Goal: Task Accomplishment & Management: Manage account settings

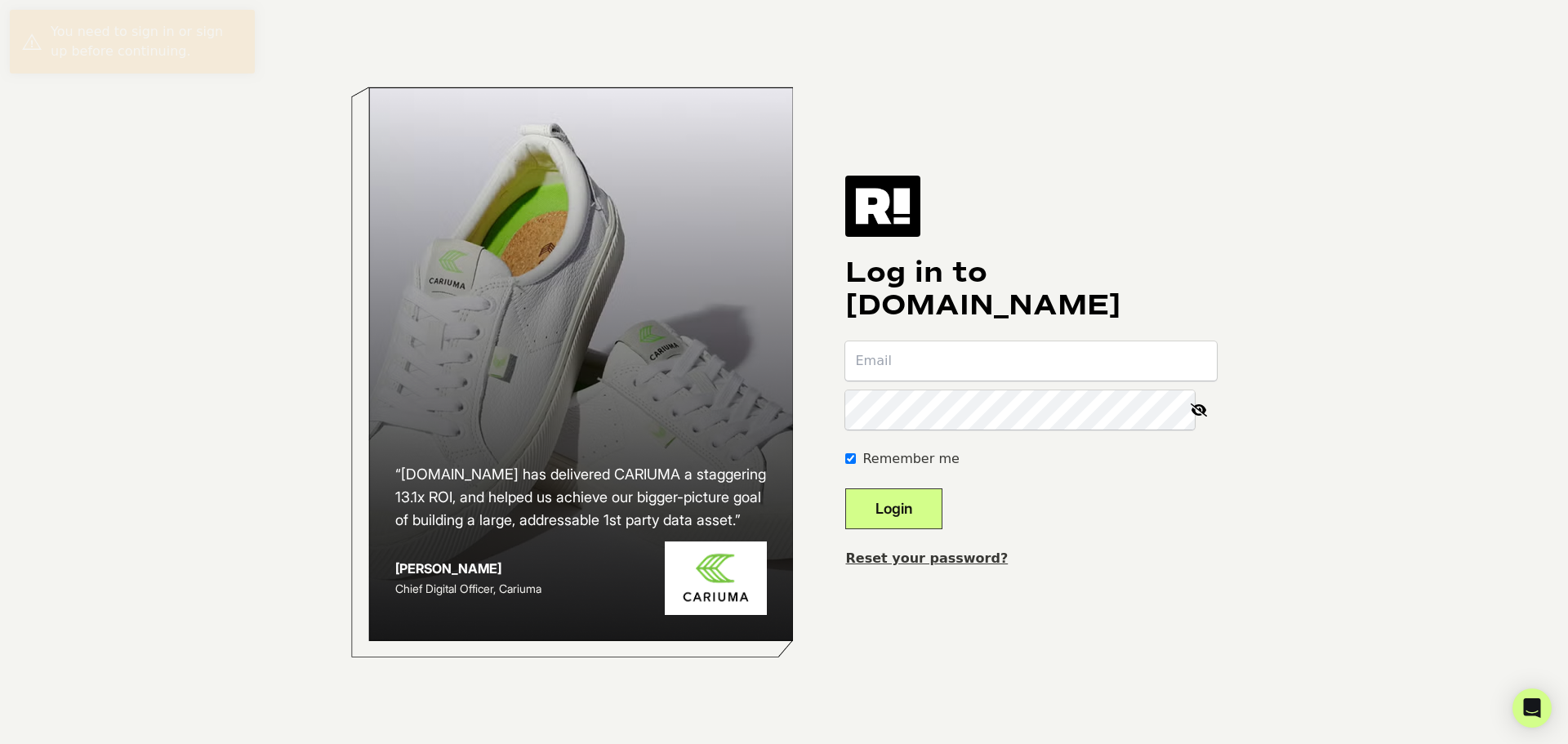
type input "[PERSON_NAME][EMAIL_ADDRESS][DOMAIN_NAME]"
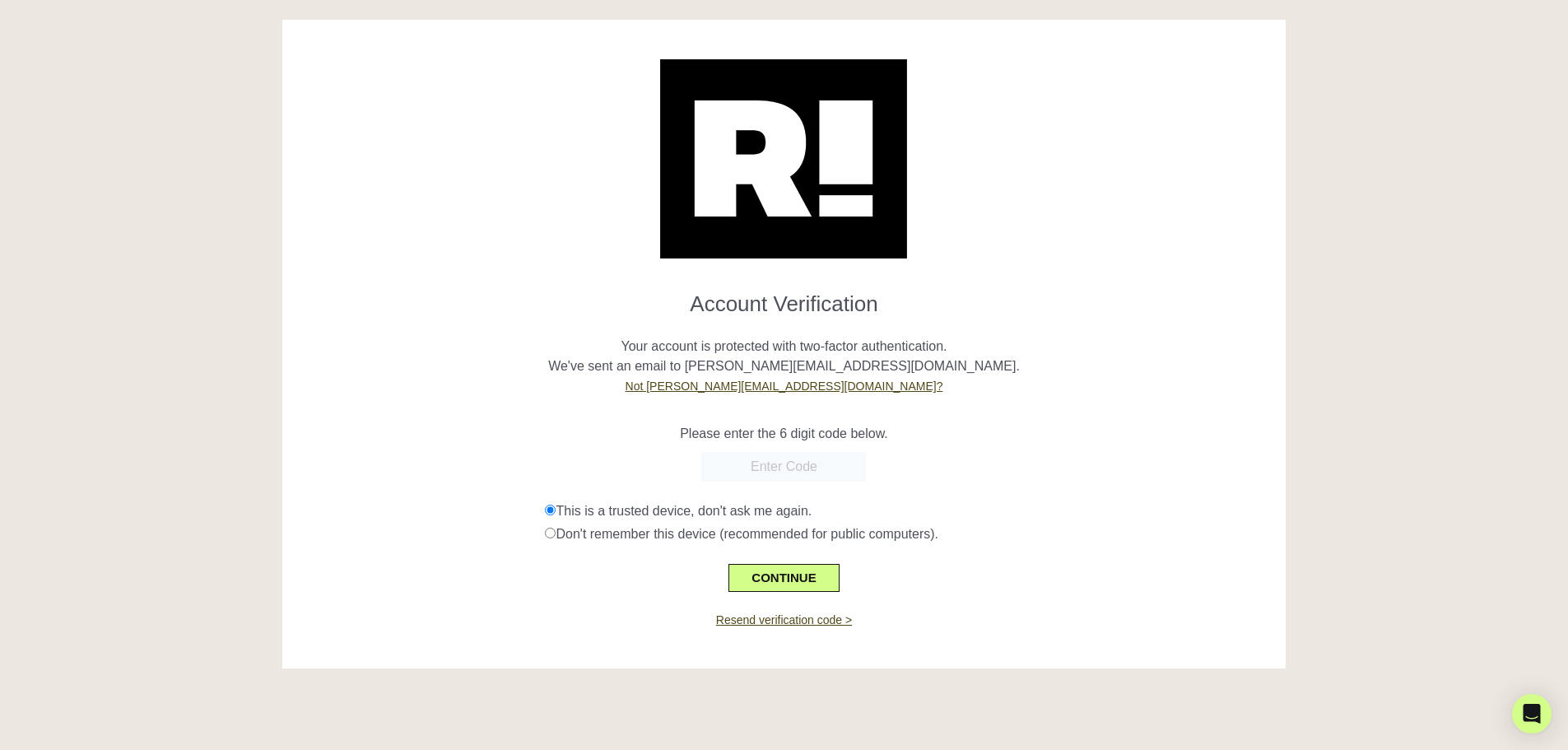
click at [1150, 447] on form "Account Verification Your account is protected with two-factor authentication. …" at bounding box center [784, 435] width 980 height 314
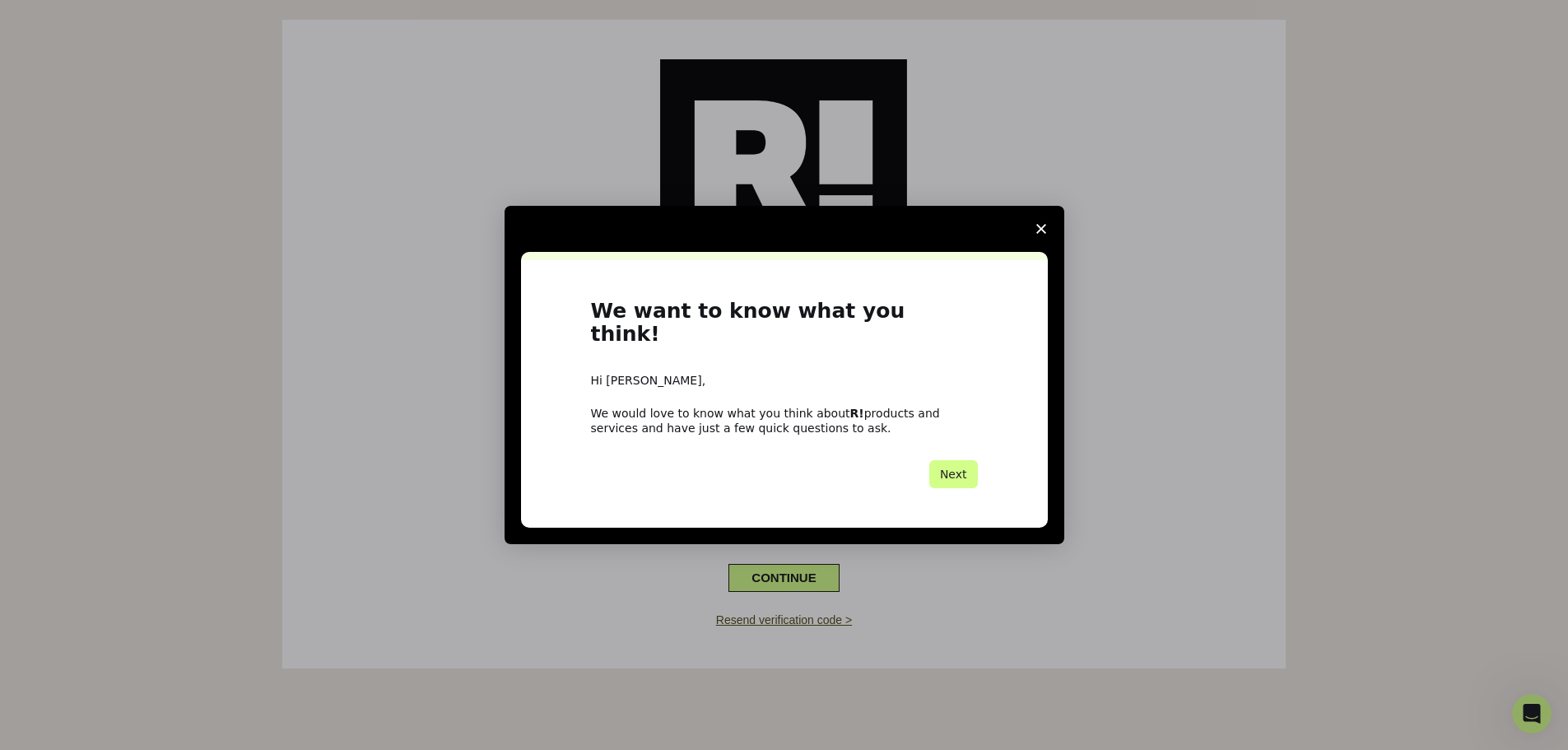
click at [1038, 234] on polygon "Close survey" at bounding box center [1042, 229] width 10 height 10
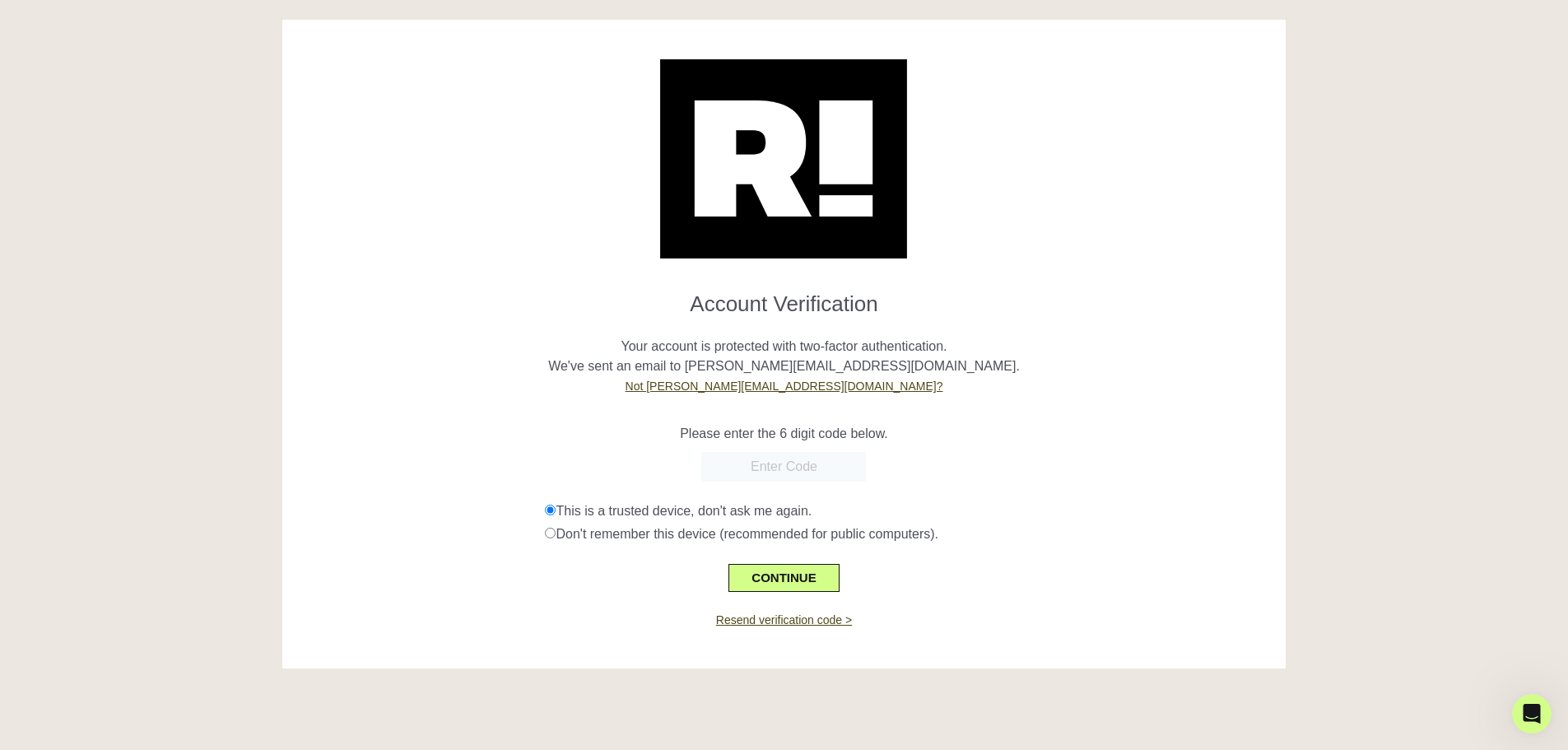
click at [750, 470] on input "text" at bounding box center [784, 466] width 165 height 30
paste input "993581"
type input "993581"
click at [587, 459] on div "993581" at bounding box center [784, 466] width 980 height 30
click at [775, 581] on button "CONTINUE" at bounding box center [784, 578] width 111 height 28
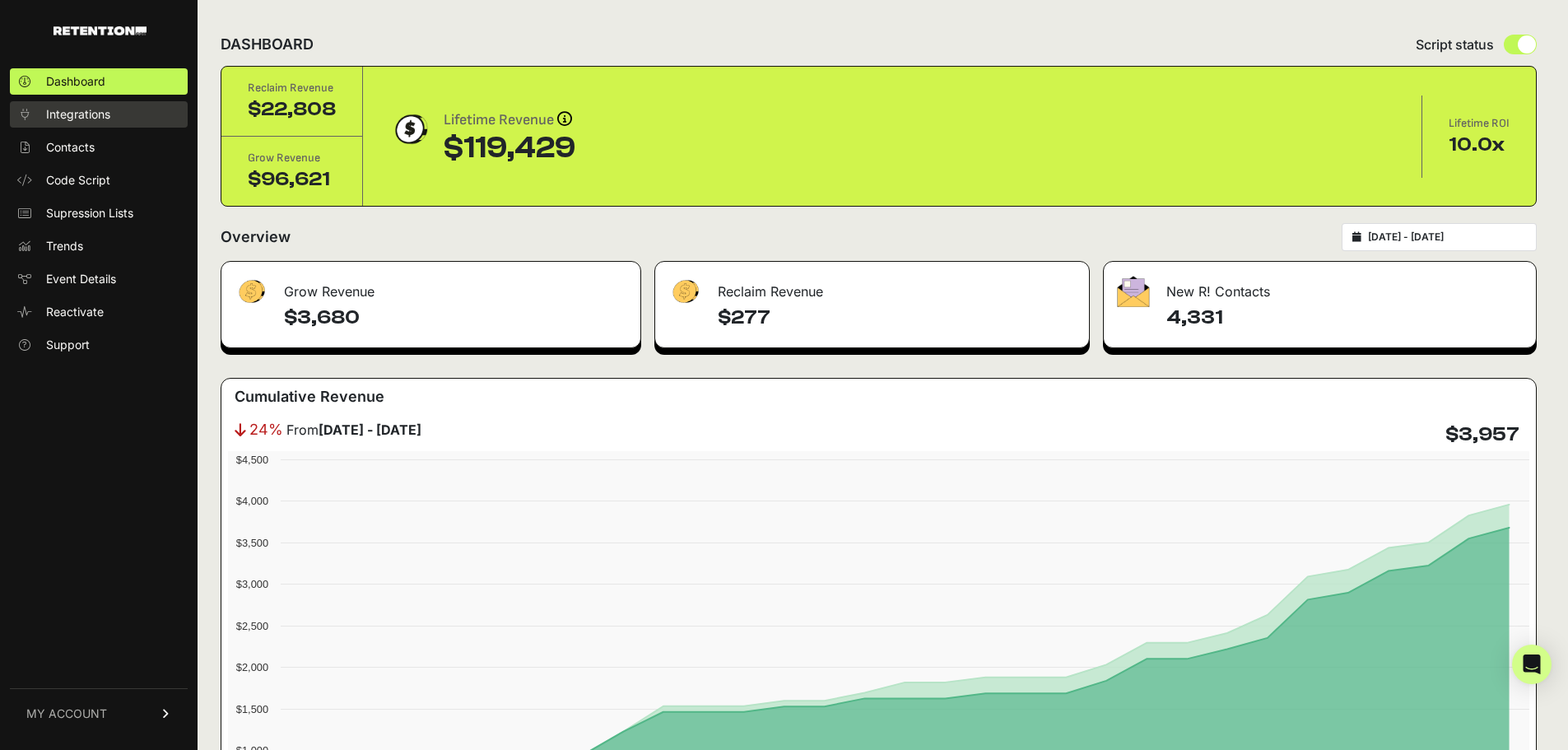
click at [77, 111] on span "Integrations" at bounding box center [78, 114] width 64 height 16
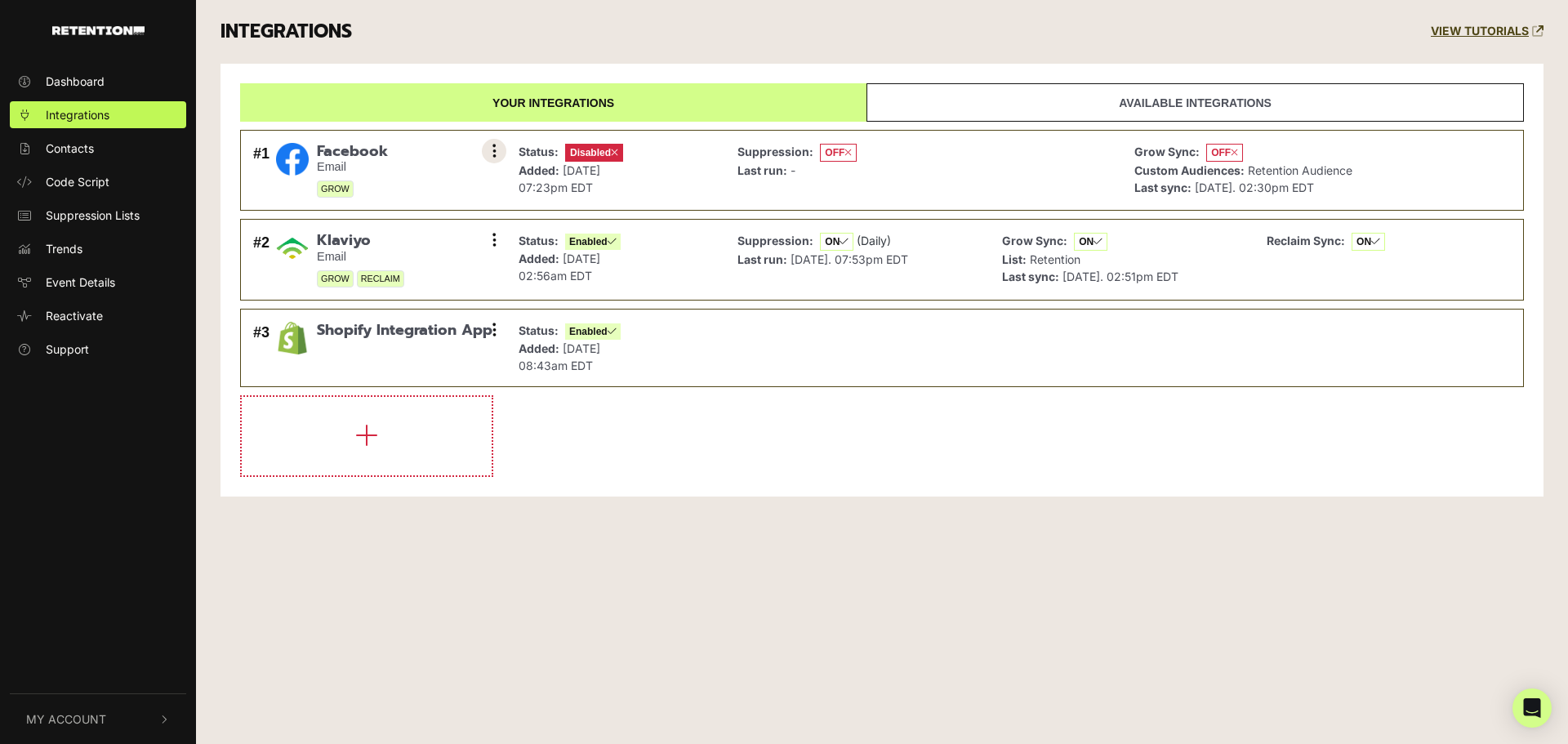
click at [497, 154] on button at bounding box center [493, 151] width 25 height 25
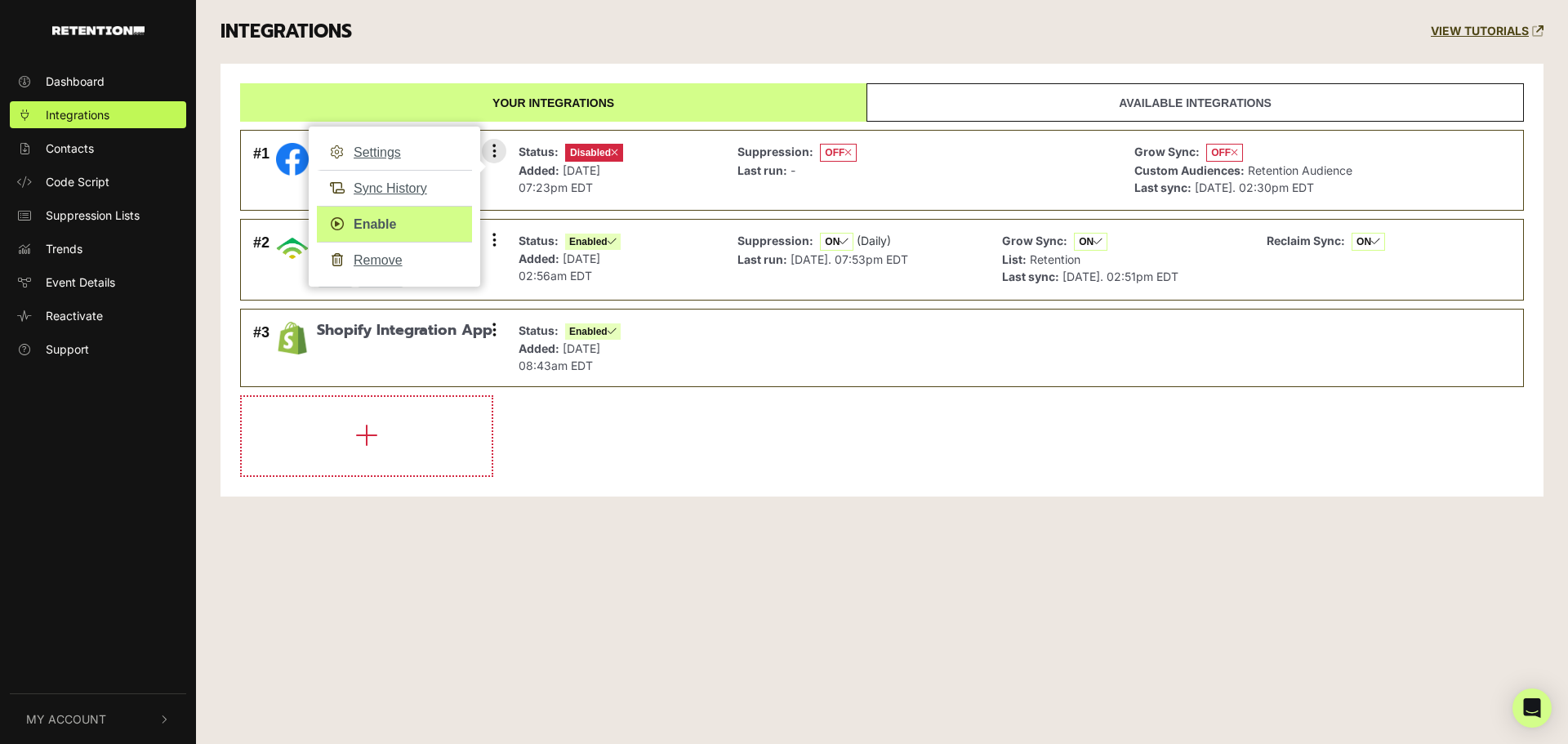
click at [390, 215] on link "Enable" at bounding box center [395, 224] width 155 height 37
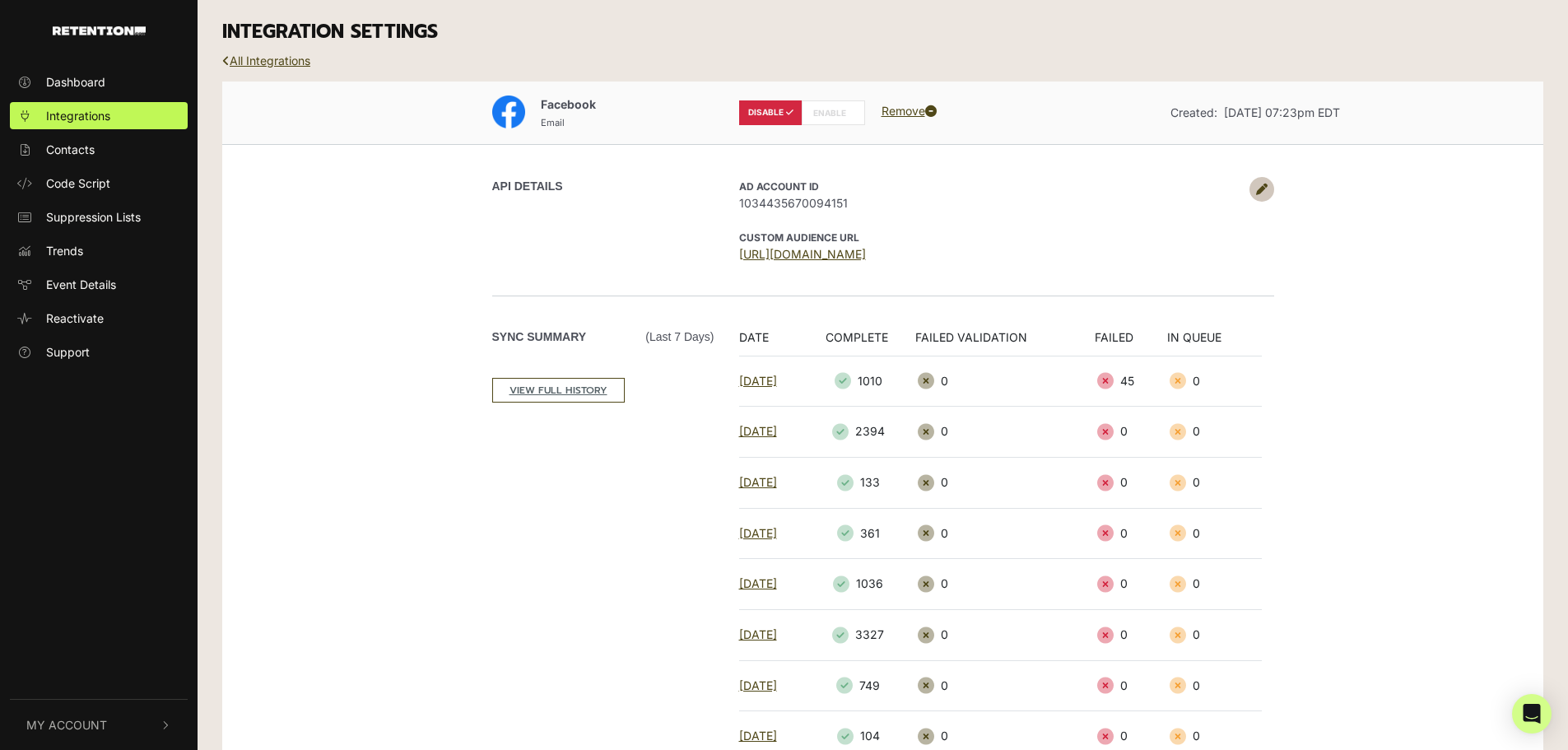
click at [824, 113] on label "ENABLE" at bounding box center [833, 112] width 63 height 25
click at [1260, 188] on icon at bounding box center [1261, 189] width 11 height 11
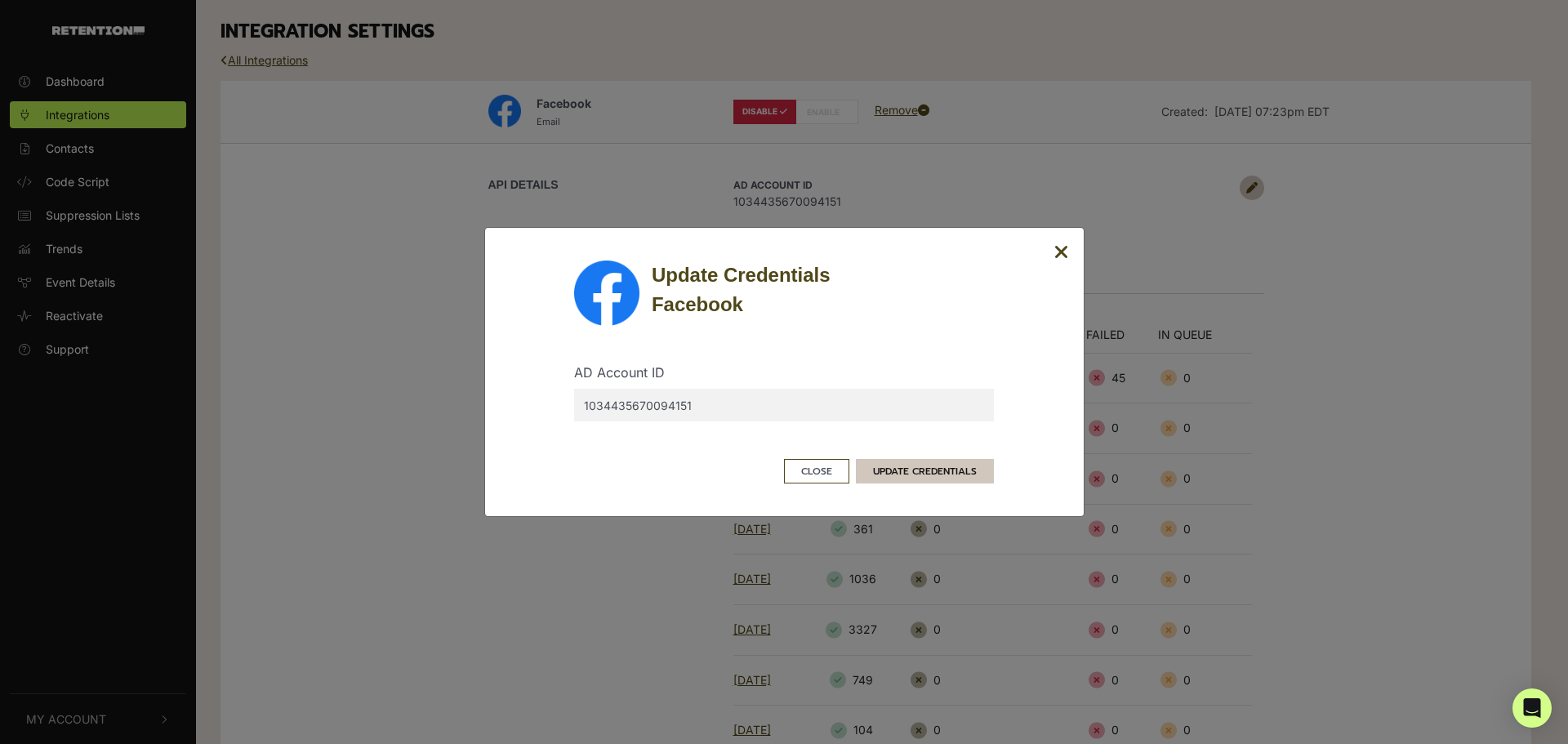
click at [953, 463] on button "UPDATE CREDENTIALS" at bounding box center [924, 471] width 138 height 25
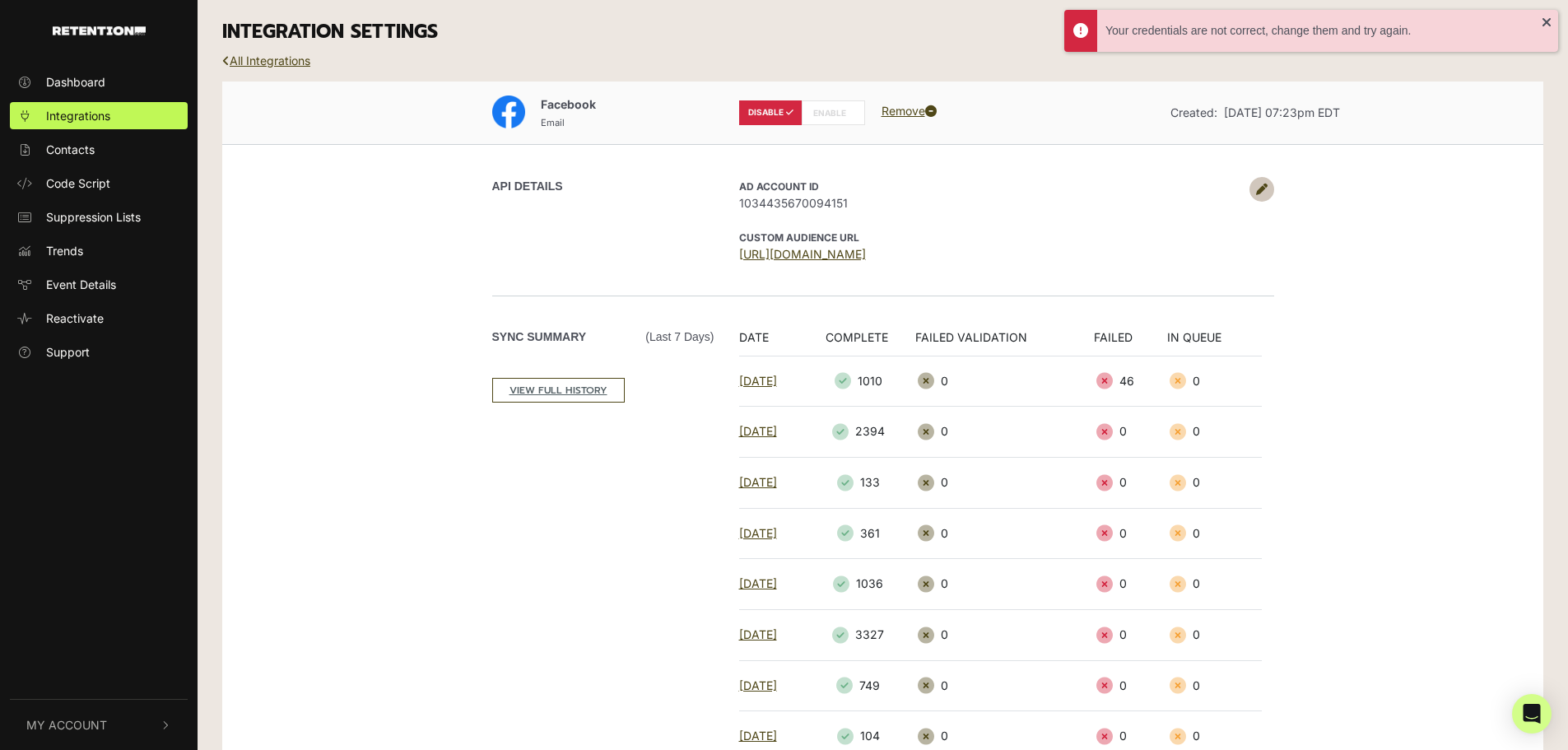
click at [852, 116] on icon at bounding box center [850, 113] width 8 height 9
radio input "false"
radio input "true"
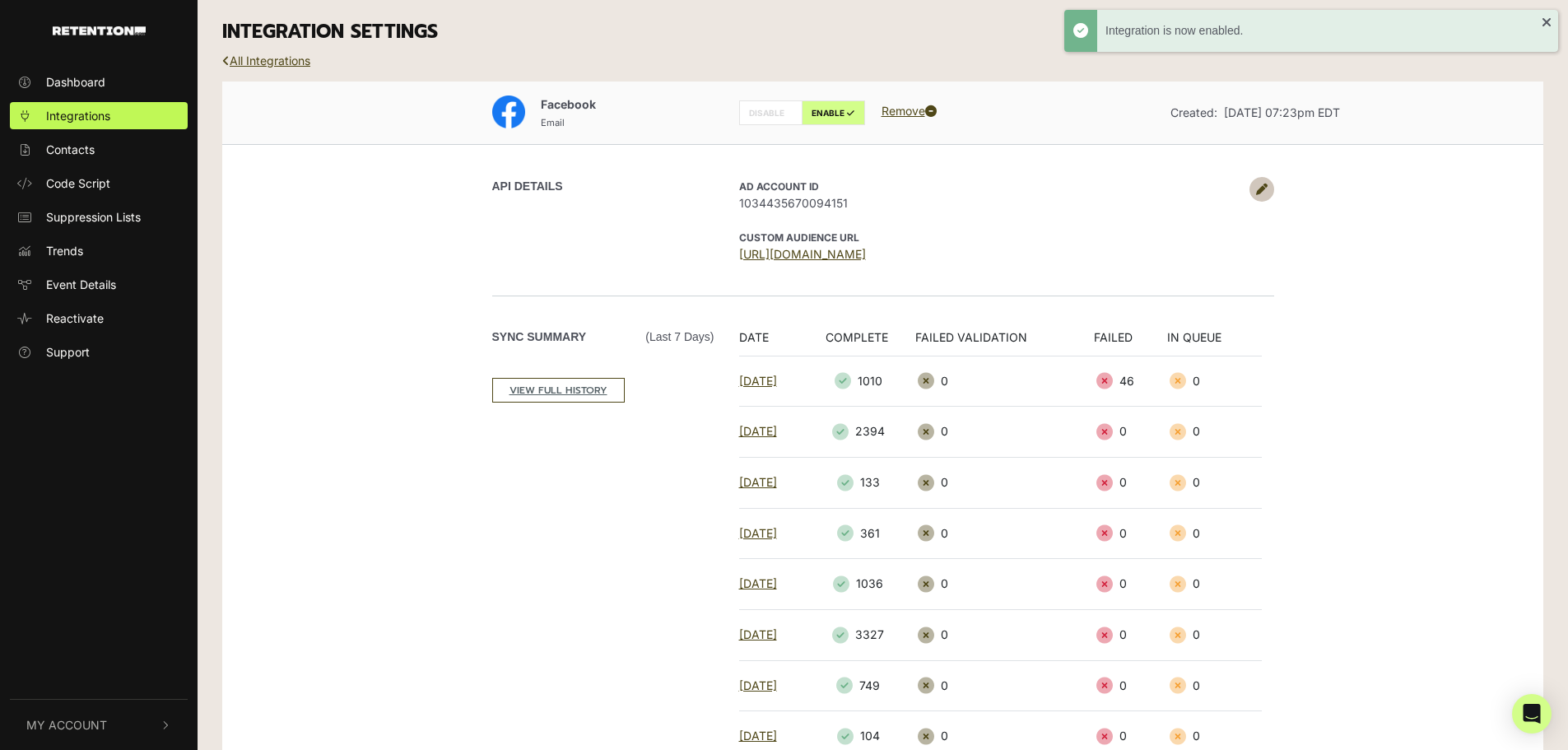
click at [612, 498] on div "Sync Summary (Last 7 days) VIEW FULL HISTORY" at bounding box center [610, 551] width 235 height 446
